Goal: Information Seeking & Learning: Learn about a topic

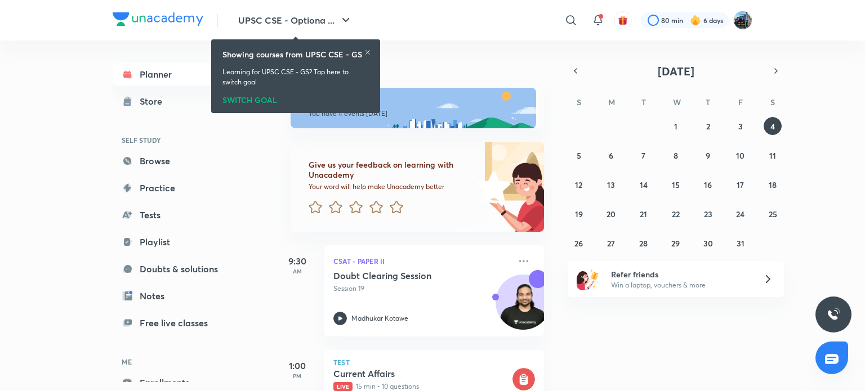
click at [367, 52] on icon at bounding box center [367, 52] width 7 height 7
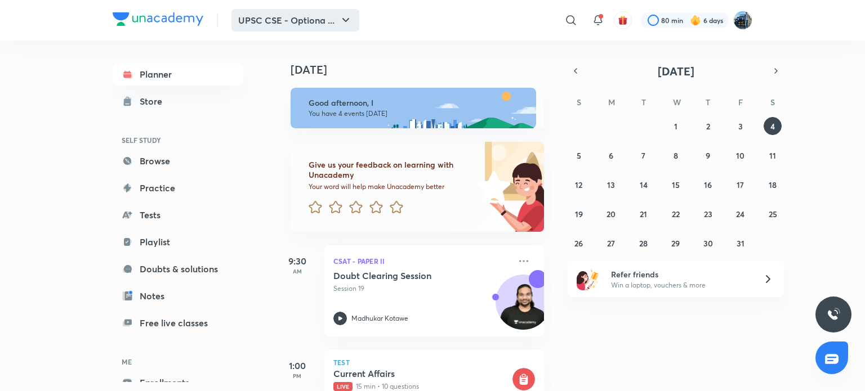
click at [346, 11] on button "UPSC CSE - Optiona ..." at bounding box center [295, 20] width 128 height 23
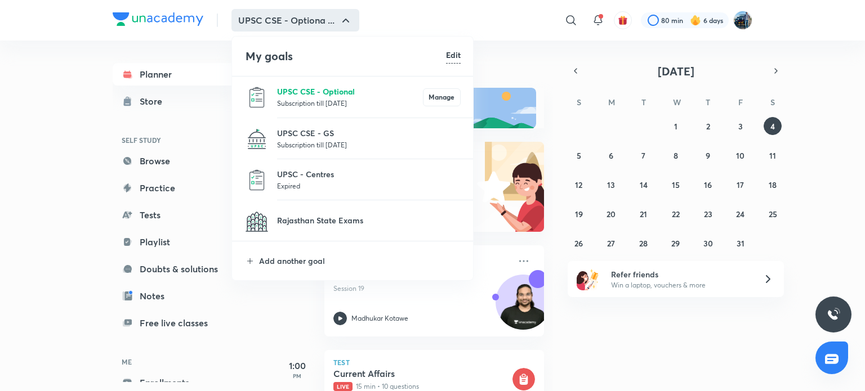
click at [306, 87] on p "UPSC CSE - Optional" at bounding box center [350, 92] width 146 height 12
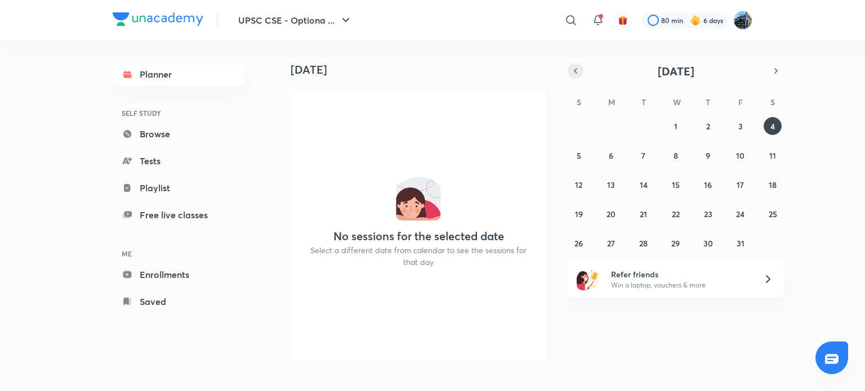
click at [577, 78] on button "button" at bounding box center [575, 71] width 16 height 16
click at [611, 159] on abbr "8" at bounding box center [610, 155] width 5 height 11
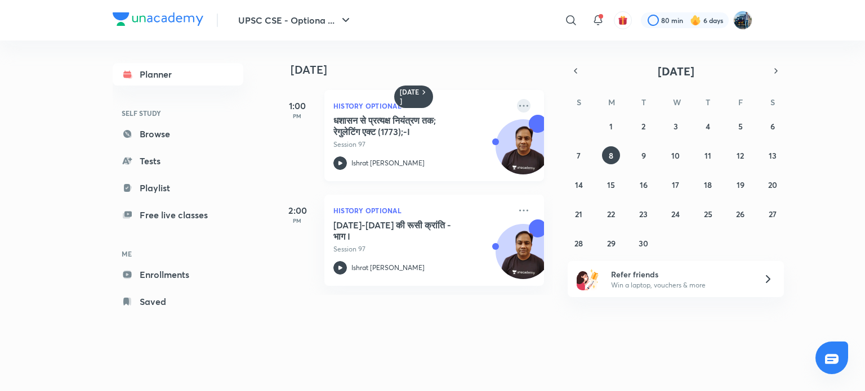
click at [519, 106] on icon at bounding box center [523, 106] width 9 height 2
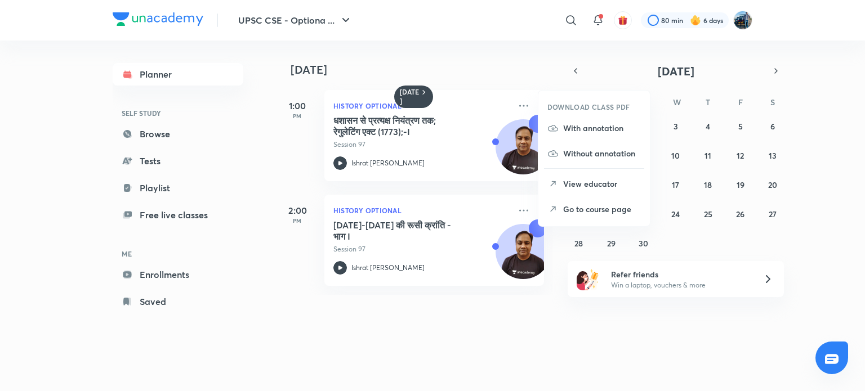
click at [562, 205] on li "Go to course page" at bounding box center [593, 208] width 111 height 25
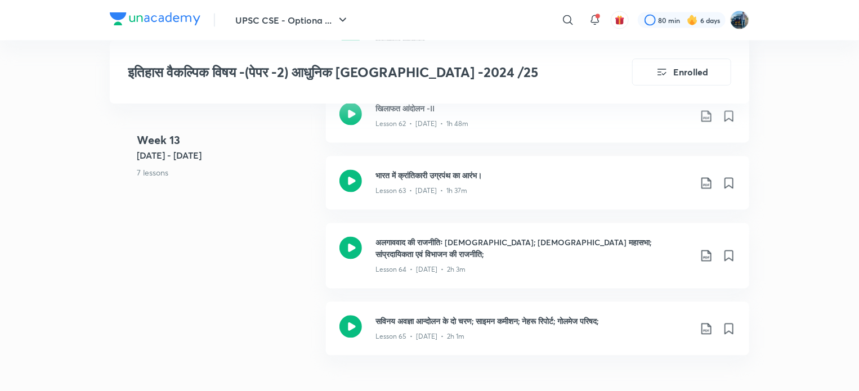
scroll to position [5344, 0]
click at [647, 260] on div "Lesson 64 • [DATE] • 2h 3m" at bounding box center [532, 267] width 315 height 15
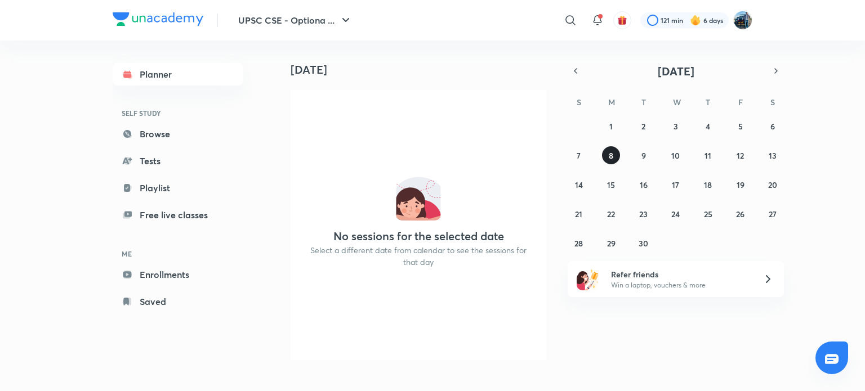
click at [615, 150] on button "8" at bounding box center [611, 155] width 18 height 18
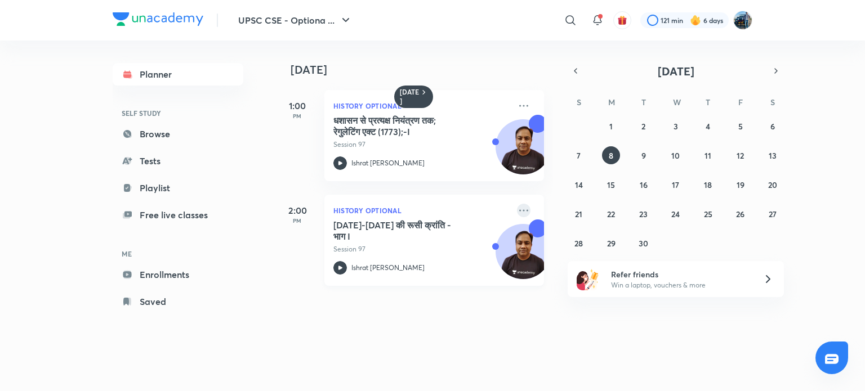
click at [517, 211] on icon at bounding box center [524, 211] width 14 height 14
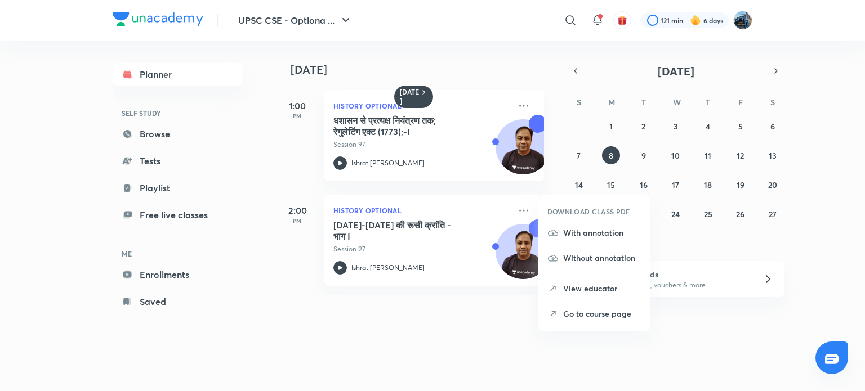
click at [554, 310] on icon at bounding box center [552, 313] width 11 height 11
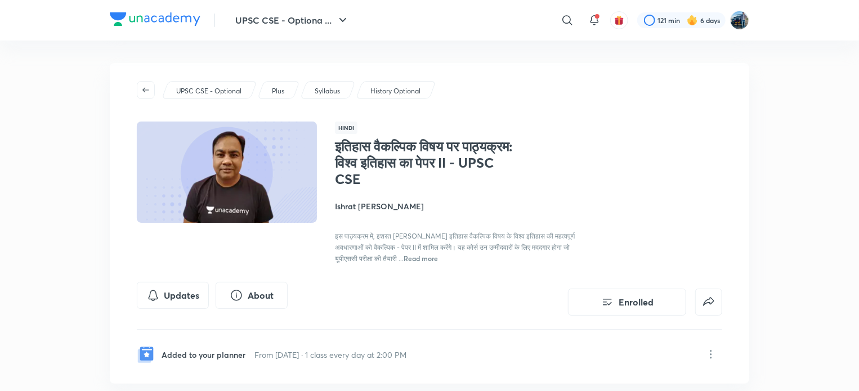
scroll to position [342, 0]
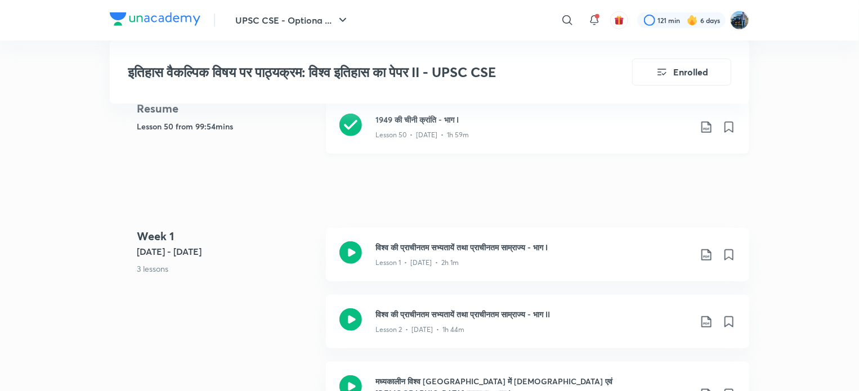
click at [607, 141] on div "1949 की चीनी क्रांति - भाग I Lesson 50 • [DATE] • 1h 59m" at bounding box center [537, 126] width 423 height 53
